Goal: Task Accomplishment & Management: Manage account settings

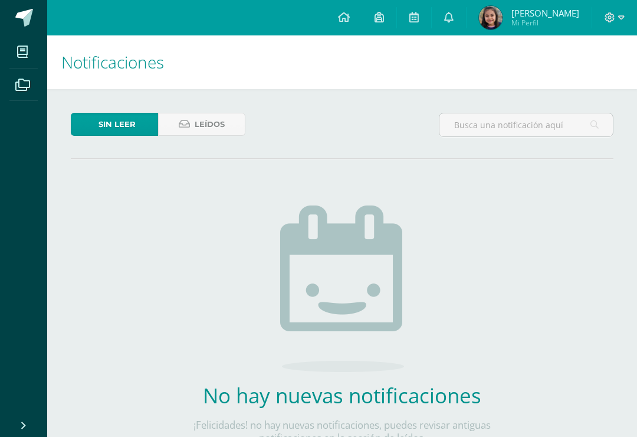
scroll to position [0, 3]
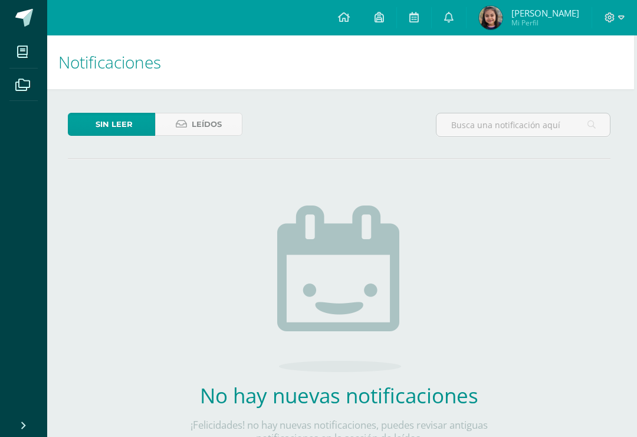
click at [129, 101] on div "Sin leer Leídos No hay nuevas notificaciones ¡Felicidades! no hay nuevas notifi…" at bounding box center [339, 297] width 590 height 417
click at [129, 123] on span "Sin leer" at bounding box center [114, 124] width 37 height 22
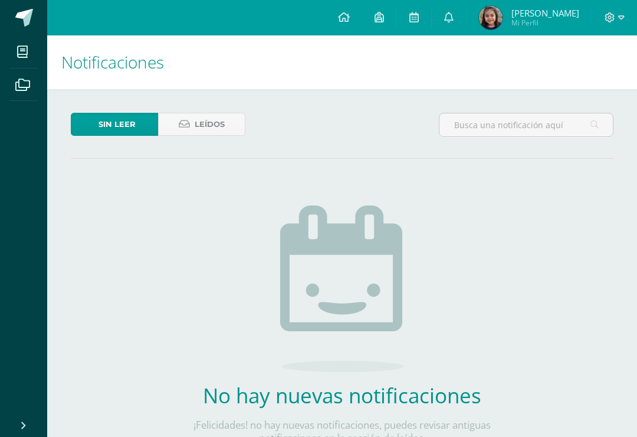
click at [215, 124] on span "Leídos" at bounding box center [210, 124] width 30 height 22
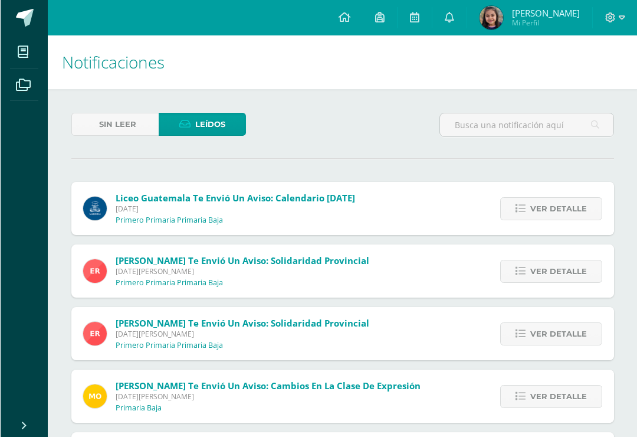
scroll to position [0, 3]
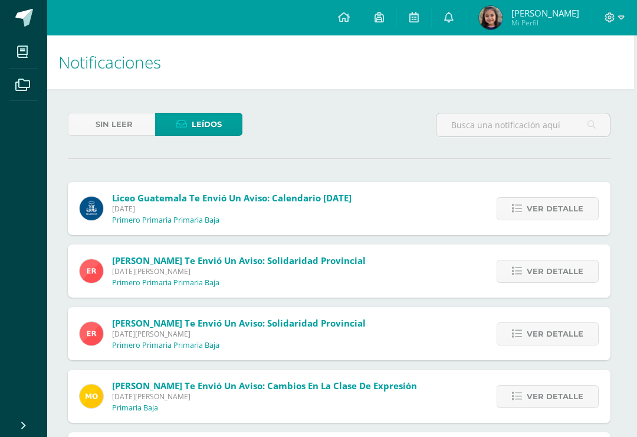
click at [119, 115] on span "Sin leer" at bounding box center [114, 124] width 37 height 22
